Goal: Task Accomplishment & Management: Manage account settings

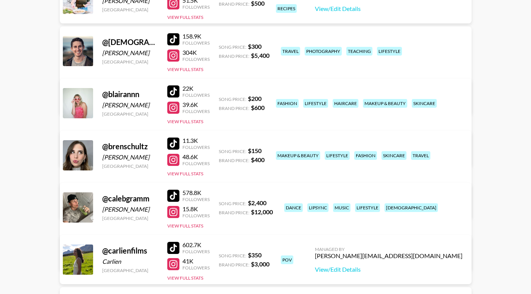
scroll to position [168, 0]
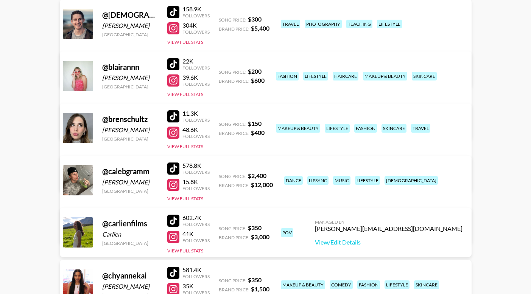
click at [174, 135] on div at bounding box center [173, 133] width 12 height 12
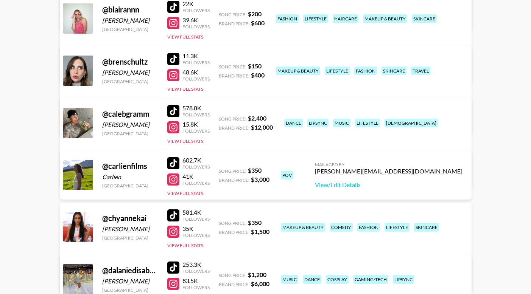
scroll to position [0, 0]
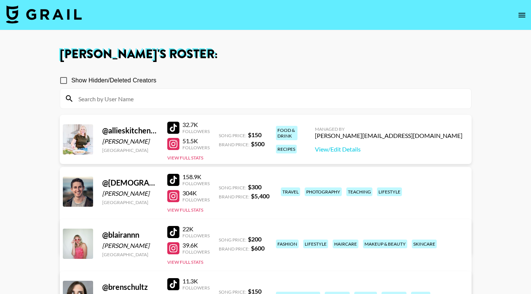
click at [45, 12] on img at bounding box center [44, 14] width 76 height 18
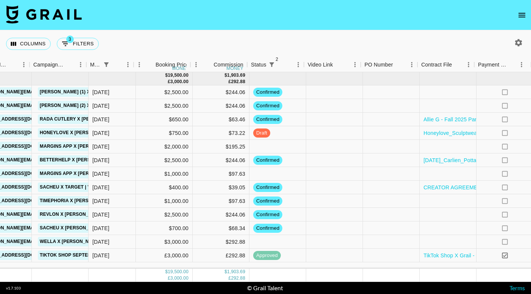
scroll to position [0, 203]
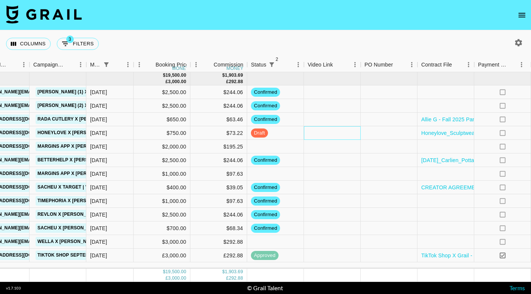
click at [334, 131] on div at bounding box center [332, 133] width 57 height 14
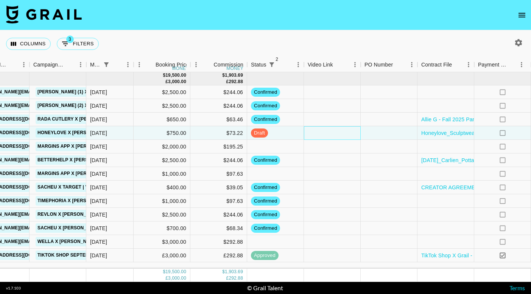
click at [334, 131] on div at bounding box center [332, 133] width 57 height 14
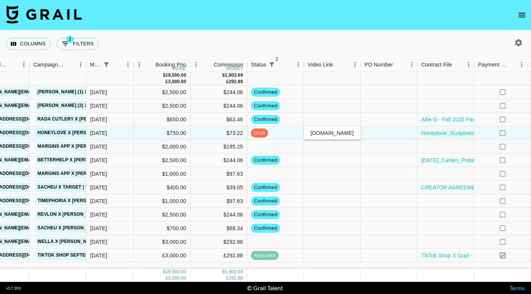
type input "[URL][DOMAIN_NAME]"
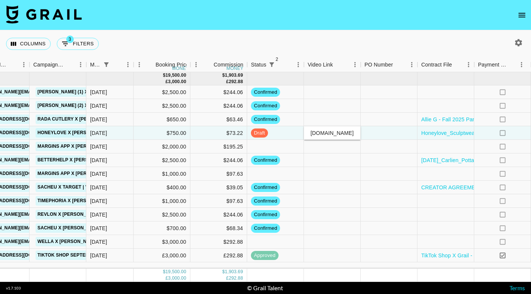
scroll to position [0, 0]
click at [355, 37] on div "Columns 3 Filters + Booking" at bounding box center [265, 43] width 531 height 27
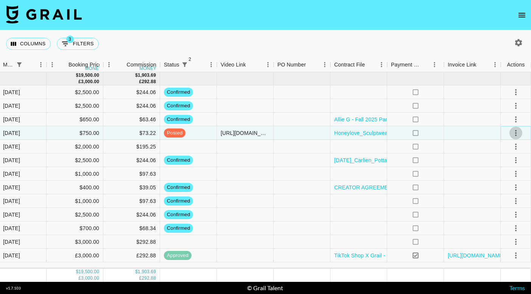
click at [515, 134] on icon "select merge strategy" at bounding box center [515, 133] width 9 height 9
click at [504, 205] on div "Approve" at bounding box center [498, 203] width 23 height 9
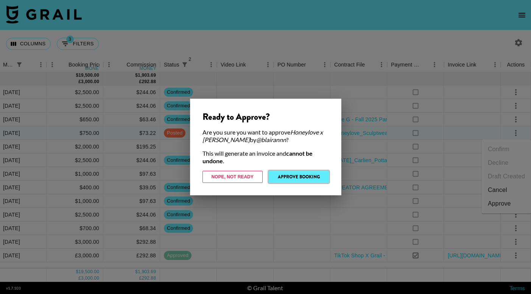
click at [287, 177] on button "Approve Booking" at bounding box center [298, 177] width 60 height 12
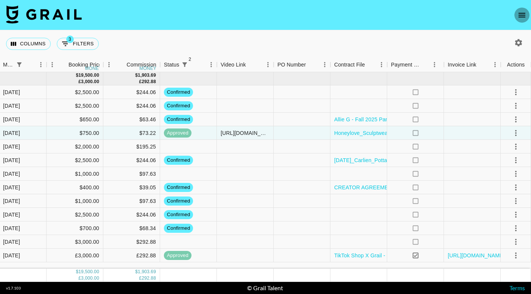
click at [521, 20] on button "open drawer" at bounding box center [521, 15] width 15 height 15
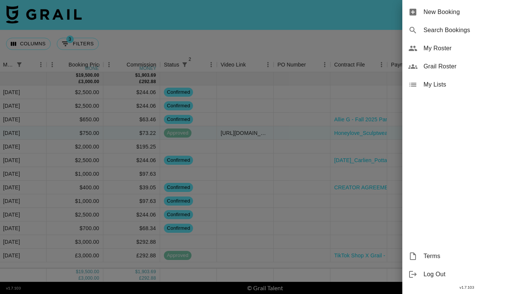
click at [448, 47] on span "My Roster" at bounding box center [473, 48] width 101 height 9
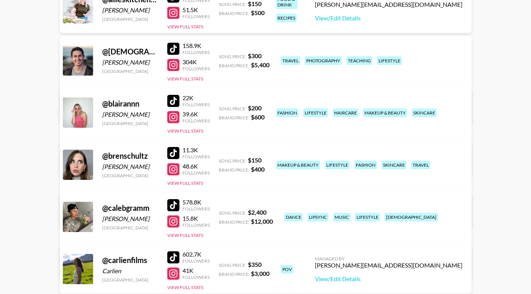
scroll to position [133, 0]
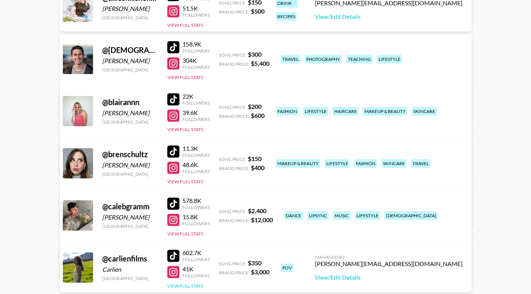
click at [177, 284] on button "View Full Stats" at bounding box center [185, 286] width 36 height 6
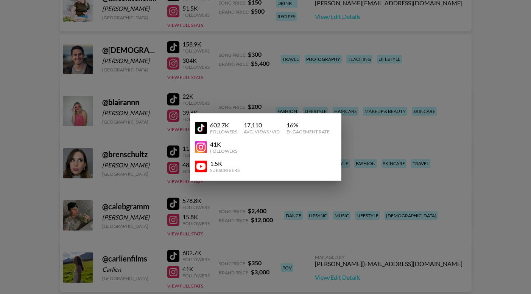
click at [254, 232] on div at bounding box center [265, 147] width 531 height 294
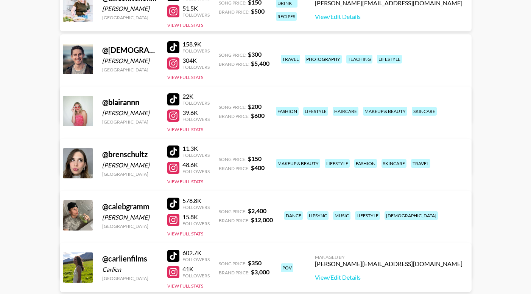
click at [172, 258] on div at bounding box center [173, 256] width 12 height 12
click at [185, 288] on button "View Full Stats" at bounding box center [185, 286] width 36 height 6
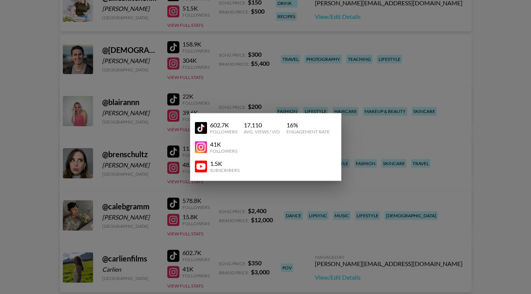
click at [279, 77] on div at bounding box center [265, 147] width 531 height 294
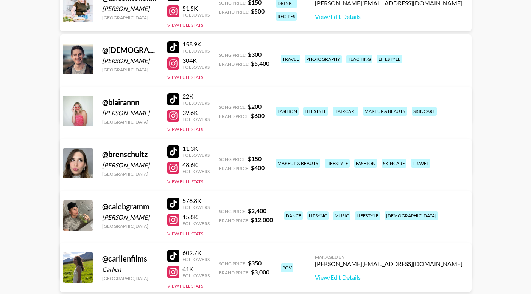
click at [172, 272] on div at bounding box center [173, 272] width 12 height 12
click at [181, 285] on button "View Full Stats" at bounding box center [185, 286] width 36 height 6
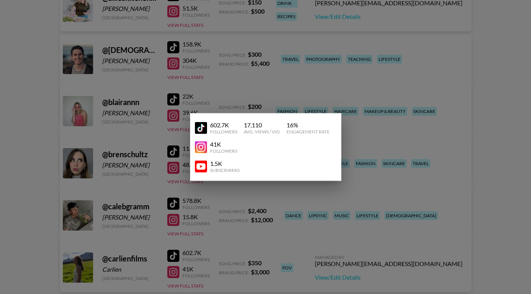
click at [198, 169] on img at bounding box center [201, 166] width 12 height 12
click at [151, 103] on div at bounding box center [265, 147] width 531 height 294
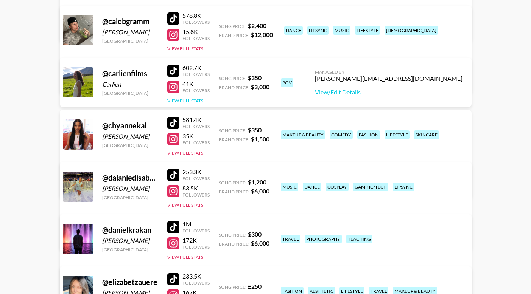
scroll to position [319, 0]
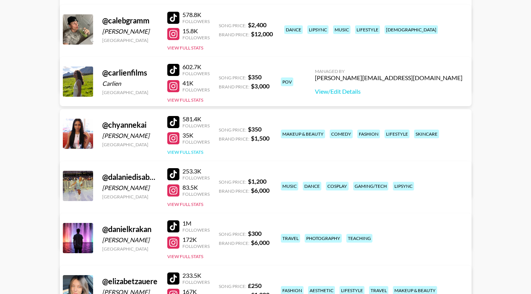
click at [182, 150] on button "View Full Stats" at bounding box center [185, 152] width 36 height 6
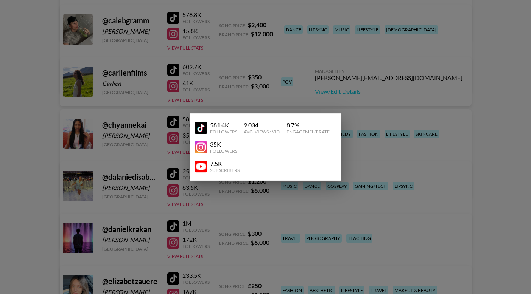
click at [232, 102] on div at bounding box center [265, 147] width 531 height 294
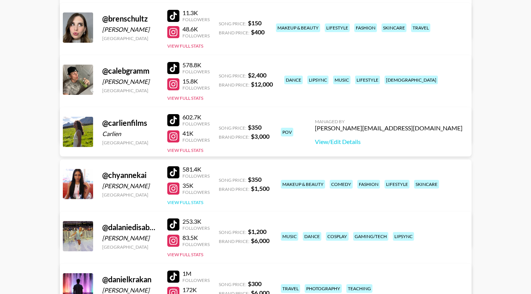
scroll to position [276, 0]
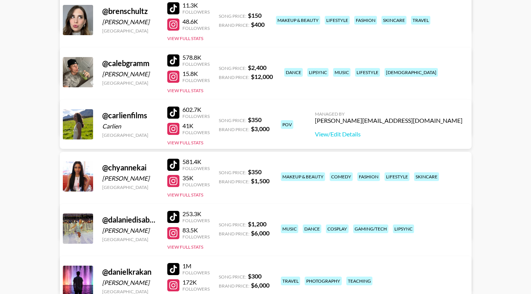
click at [171, 163] on div at bounding box center [173, 165] width 12 height 12
click at [190, 194] on button "View Full Stats" at bounding box center [185, 195] width 36 height 6
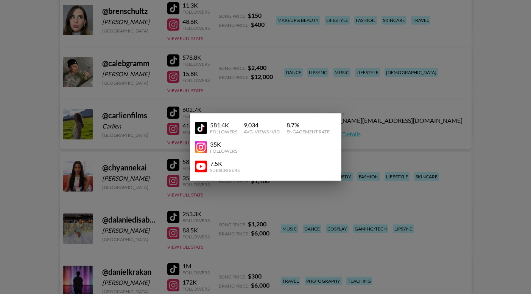
click at [253, 33] on div at bounding box center [265, 147] width 531 height 294
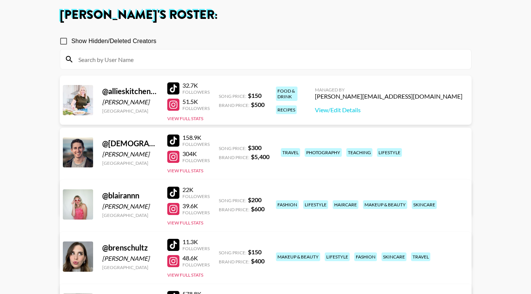
scroll to position [16, 0]
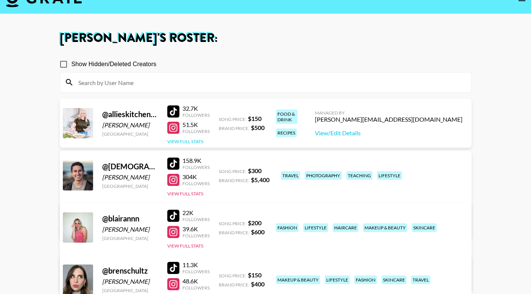
click at [194, 141] on button "View Full Stats" at bounding box center [185, 142] width 36 height 6
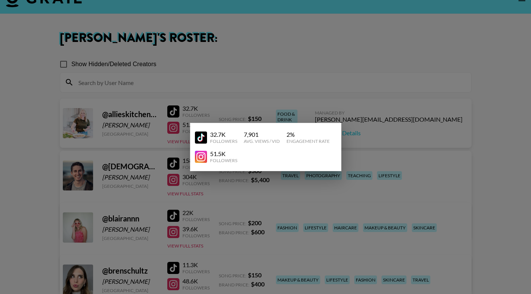
click at [228, 99] on div at bounding box center [265, 147] width 531 height 294
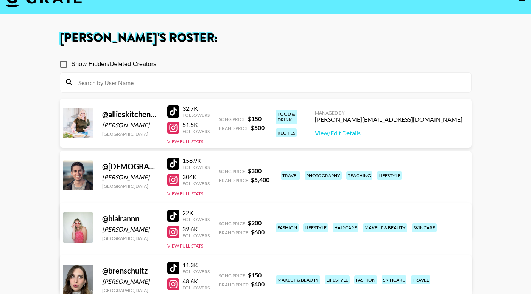
click at [173, 109] on div at bounding box center [173, 111] width 12 height 12
